Goal: Find contact information: Find contact information

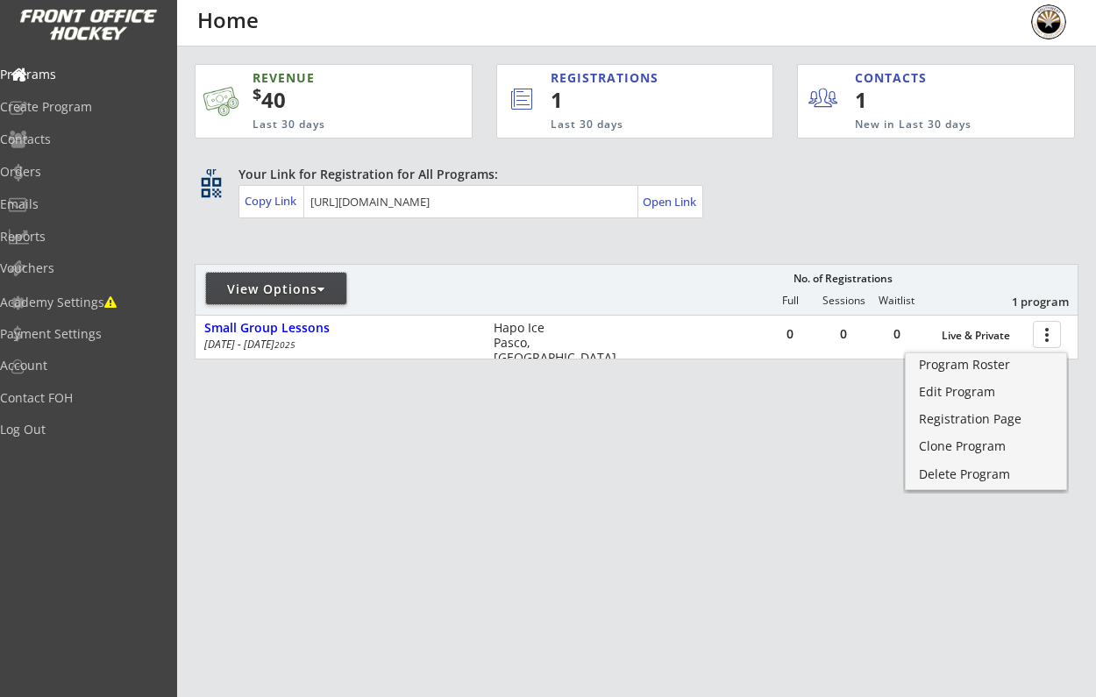
click at [319, 283] on div "View Options" at bounding box center [276, 290] width 140 height 18
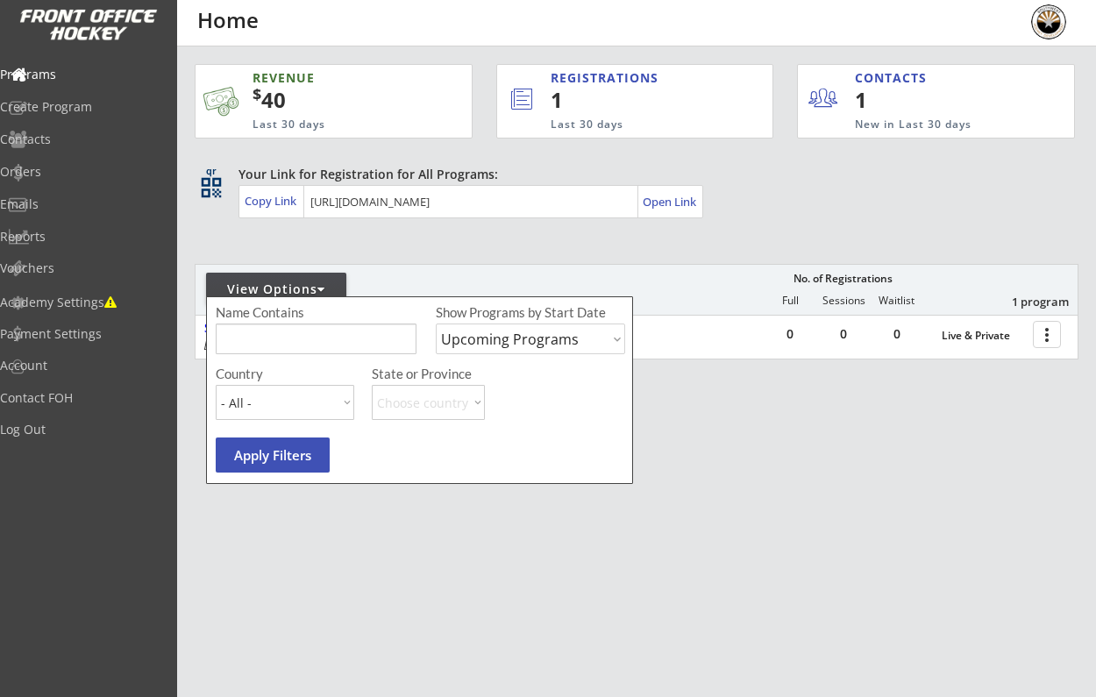
select select ""Past Programs""
click at [236, 469] on button "Apply Filters" at bounding box center [273, 455] width 114 height 35
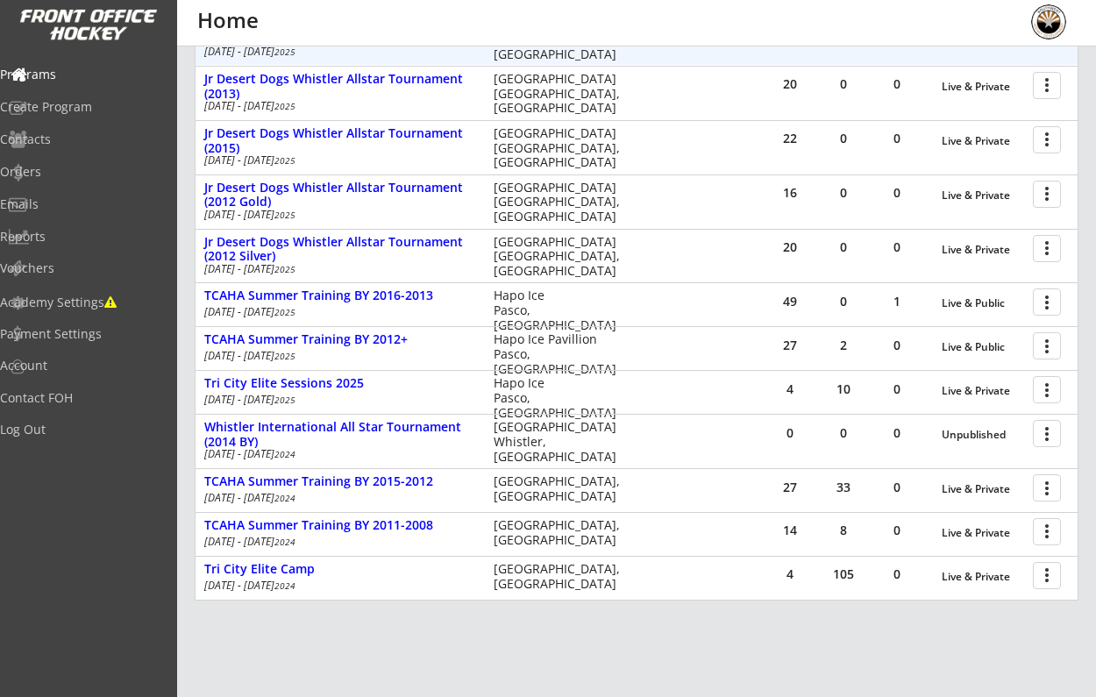
scroll to position [336, 0]
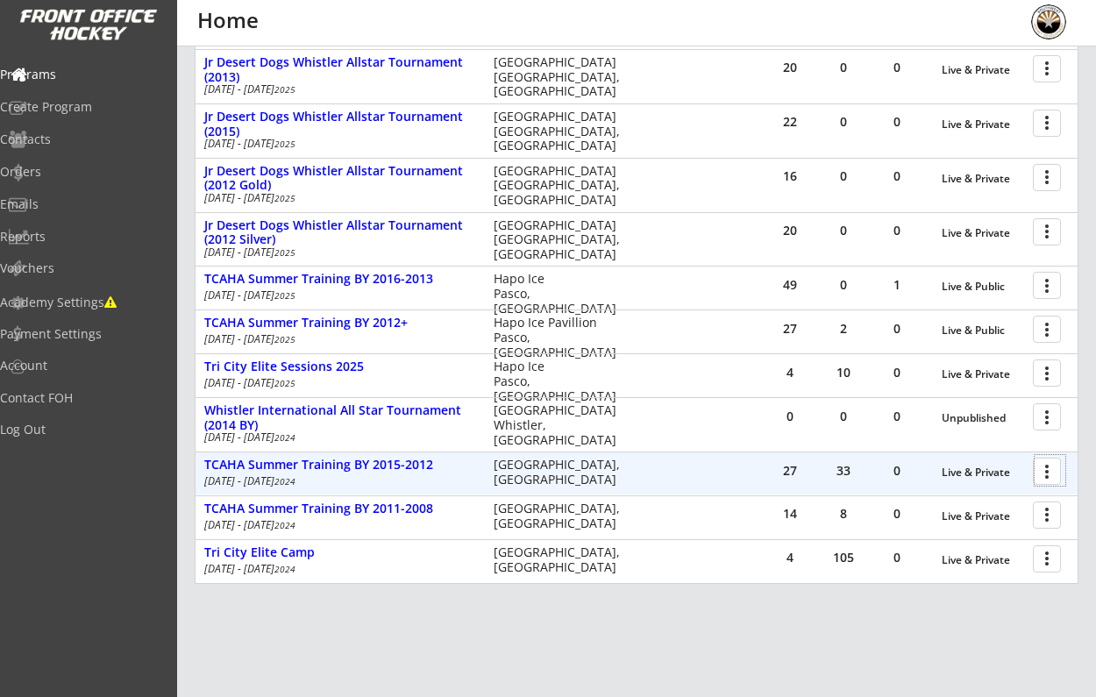
click at [1046, 466] on div at bounding box center [1050, 470] width 31 height 31
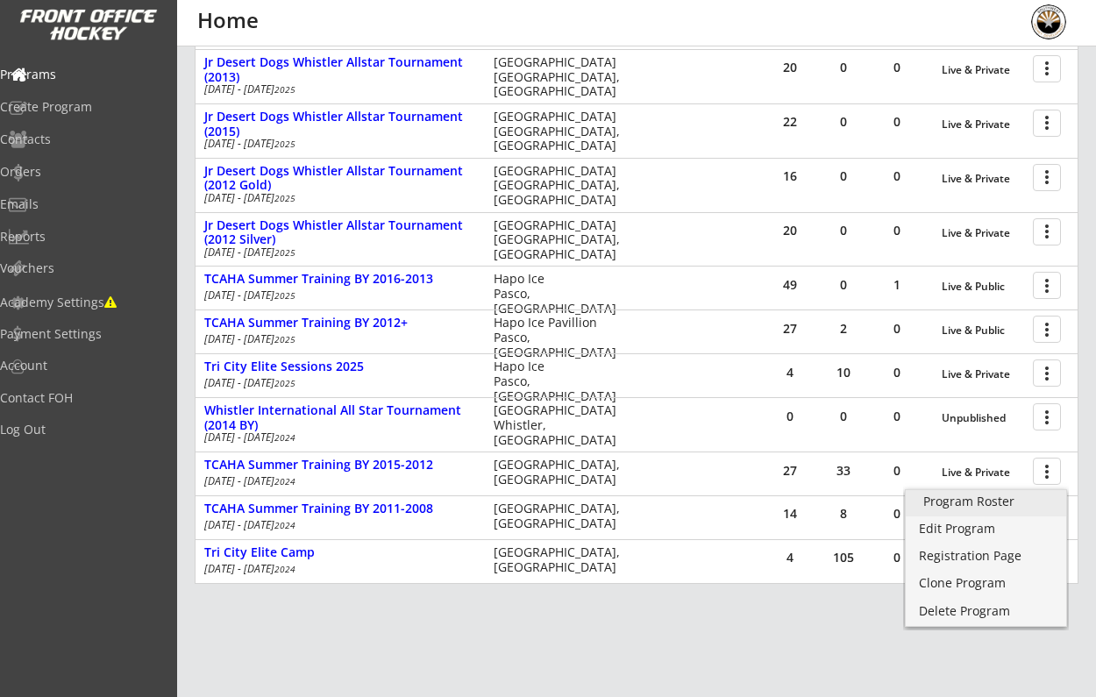
click at [965, 503] on div "Program Roster" at bounding box center [986, 502] width 125 height 12
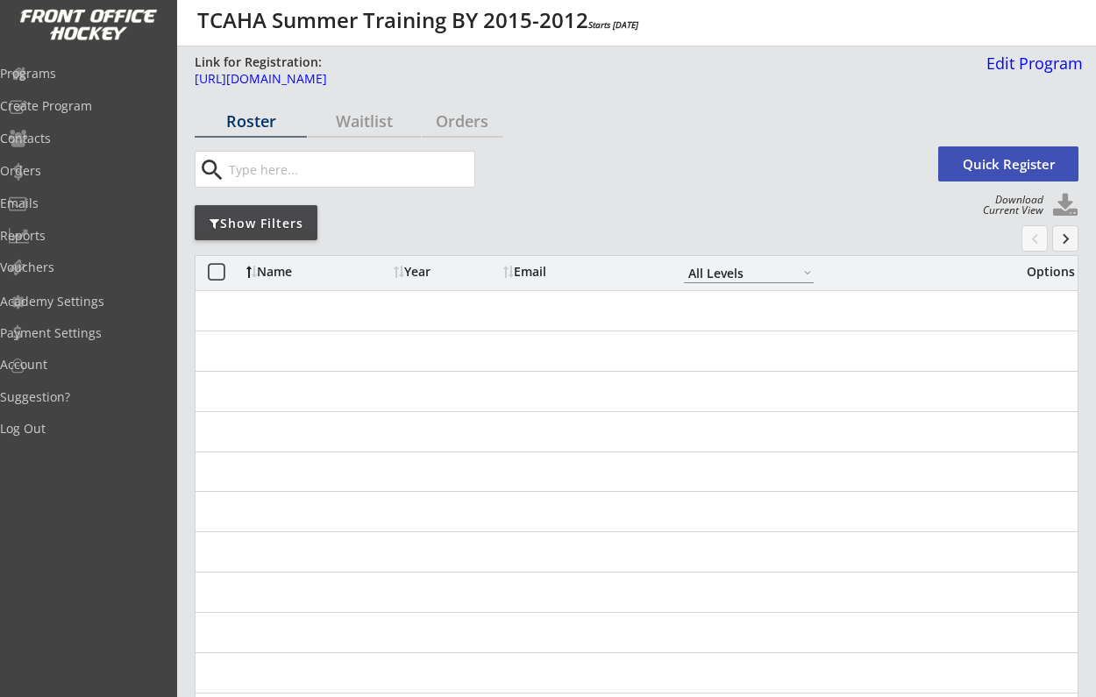
select select ""All Levels""
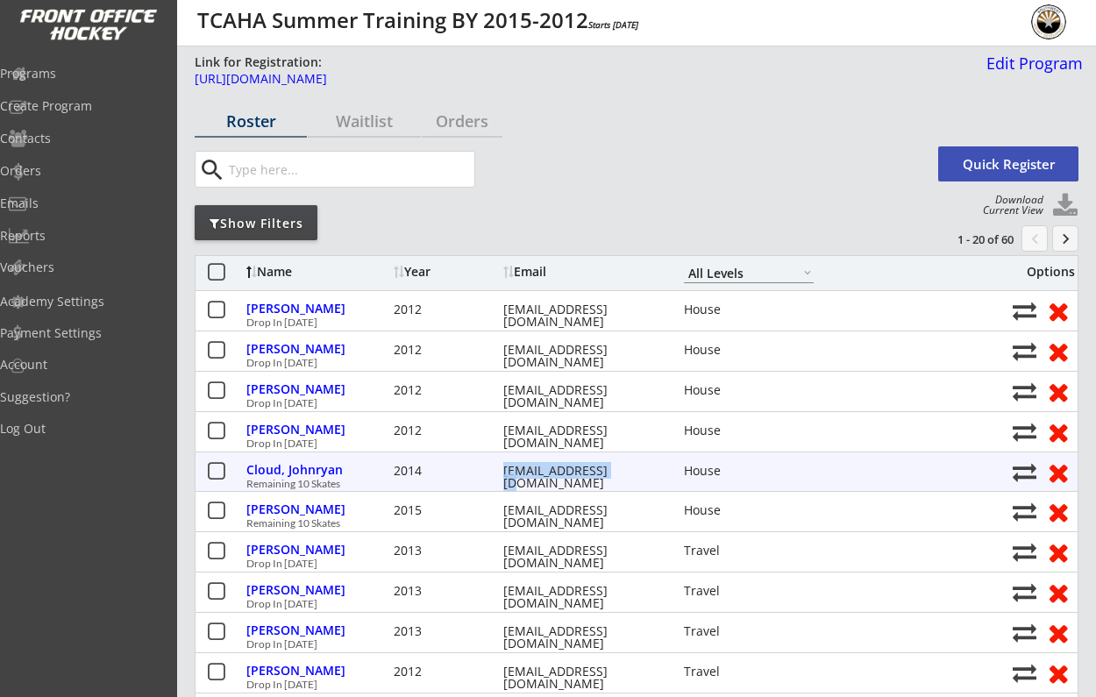
drag, startPoint x: 503, startPoint y: 474, endPoint x: 620, endPoint y: 467, distance: 117.7
click at [620, 467] on div "Cloud, Johnryan 2014 [EMAIL_ADDRESS][DOMAIN_NAME] House" at bounding box center [624, 471] width 757 height 23
copy div "[EMAIL_ADDRESS][DOMAIN_NAME]"
